Goal: Task Accomplishment & Management: Complete application form

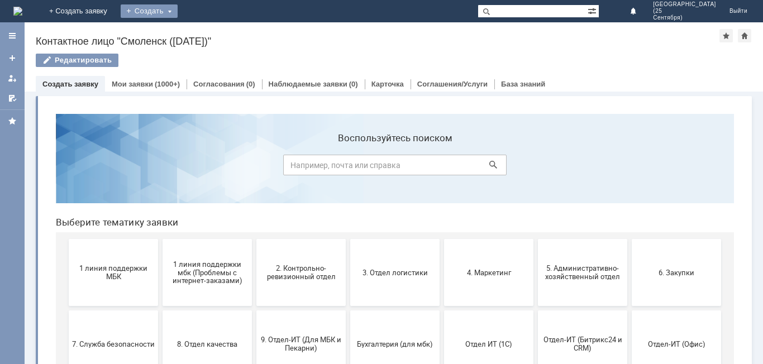
click at [178, 10] on div "Создать" at bounding box center [149, 10] width 57 height 13
click at [208, 31] on link "Заявка" at bounding box center [165, 33] width 85 height 13
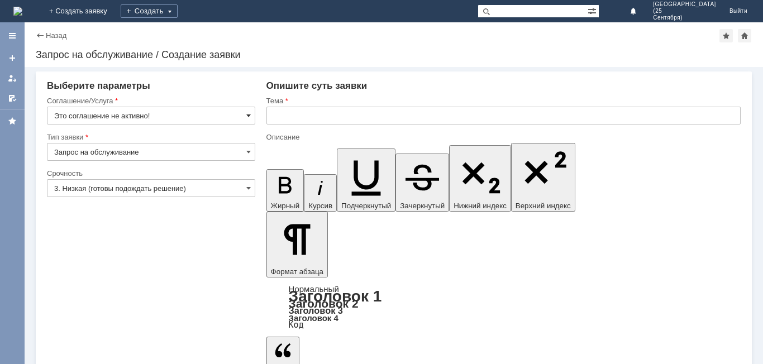
click at [249, 114] on span at bounding box center [248, 115] width 4 height 9
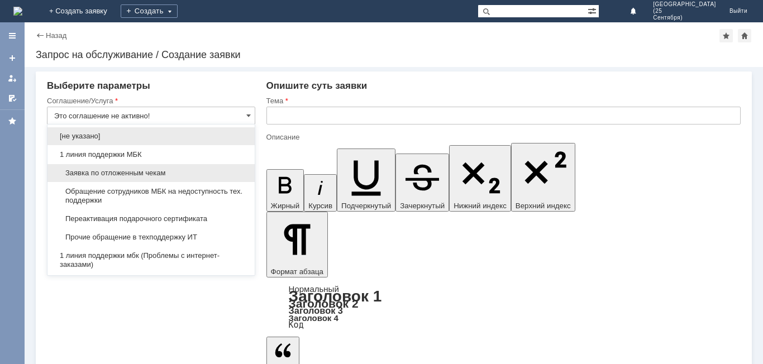
click at [228, 178] on div "Заявка по отложенным чекам" at bounding box center [150, 173] width 207 height 18
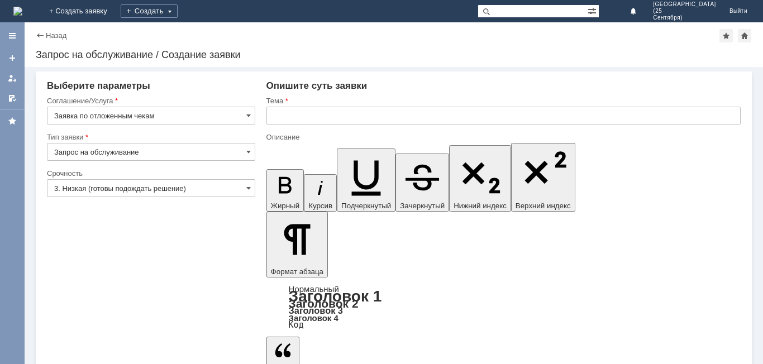
type input "Заявка по отложенным чекам"
click at [246, 190] on span at bounding box center [248, 188] width 4 height 9
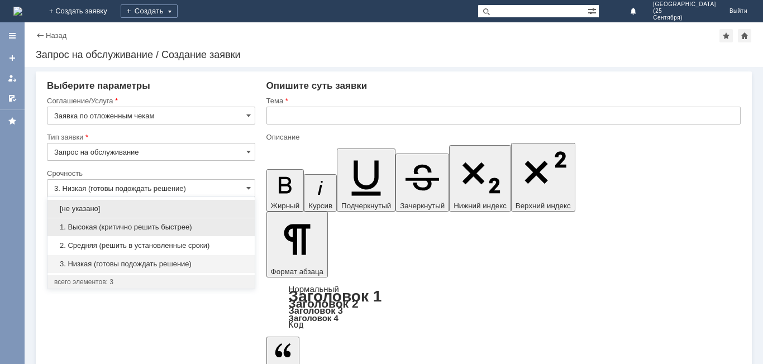
click at [216, 228] on span "1. Высокая (критично решить быстрее)" at bounding box center [151, 227] width 194 height 9
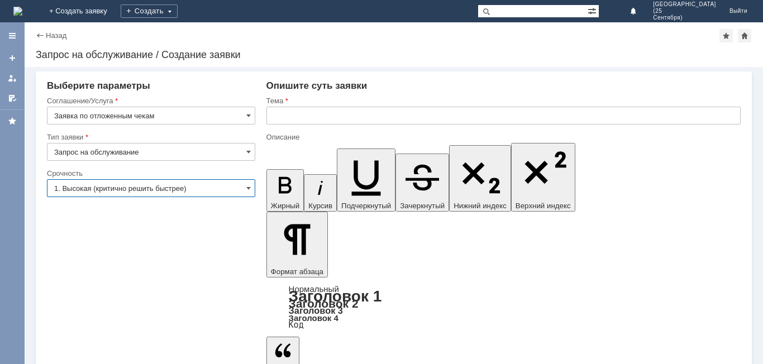
type input "1. Высокая (критично решить быстрее)"
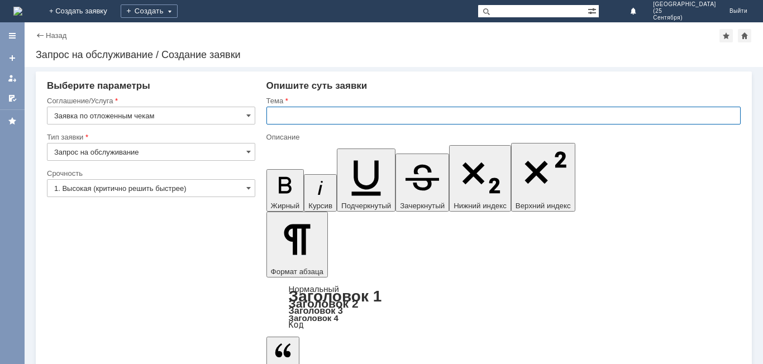
click at [298, 116] on input "text" at bounding box center [503, 116] width 474 height 18
type input "Отложенные чеки"
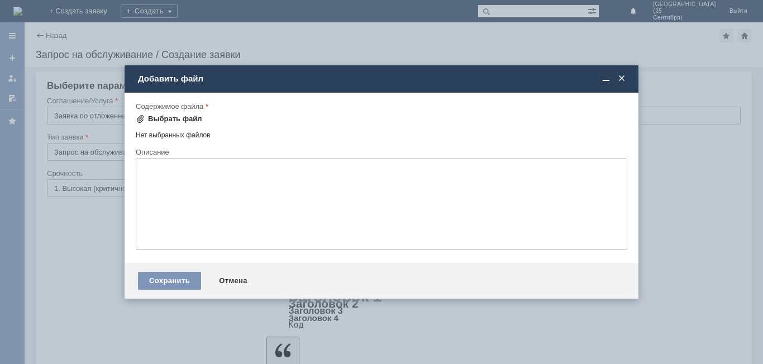
click at [184, 116] on div "Выбрать файл" at bounding box center [175, 118] width 54 height 9
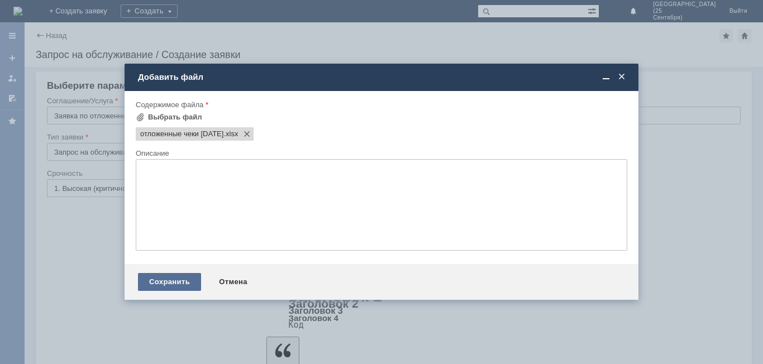
click at [188, 281] on div "Сохранить" at bounding box center [169, 282] width 63 height 18
